Goal: Task Accomplishment & Management: Use online tool/utility

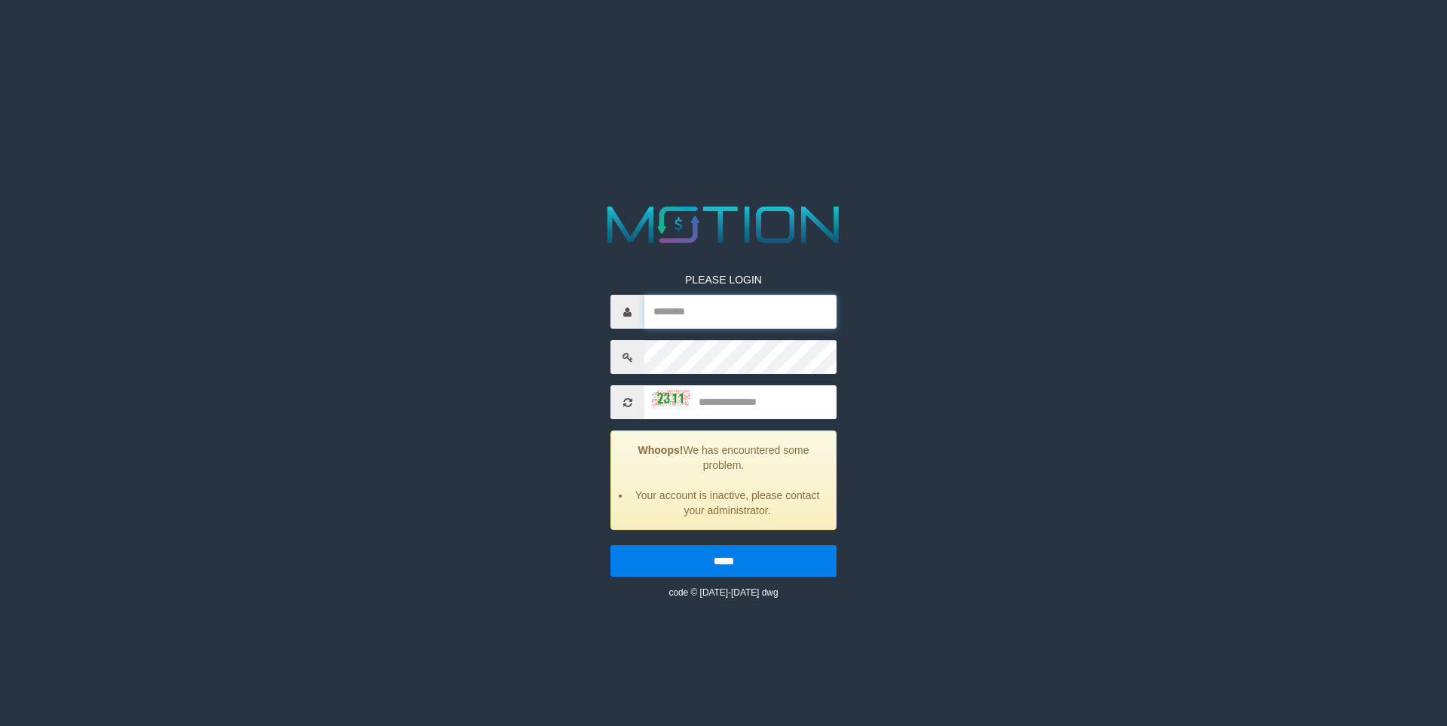
click at [710, 326] on input "text" at bounding box center [740, 312] width 192 height 34
type input "******"
type input "****"
click at [610, 545] on input "*****" at bounding box center [723, 561] width 226 height 32
